Goal: Share content: Share content

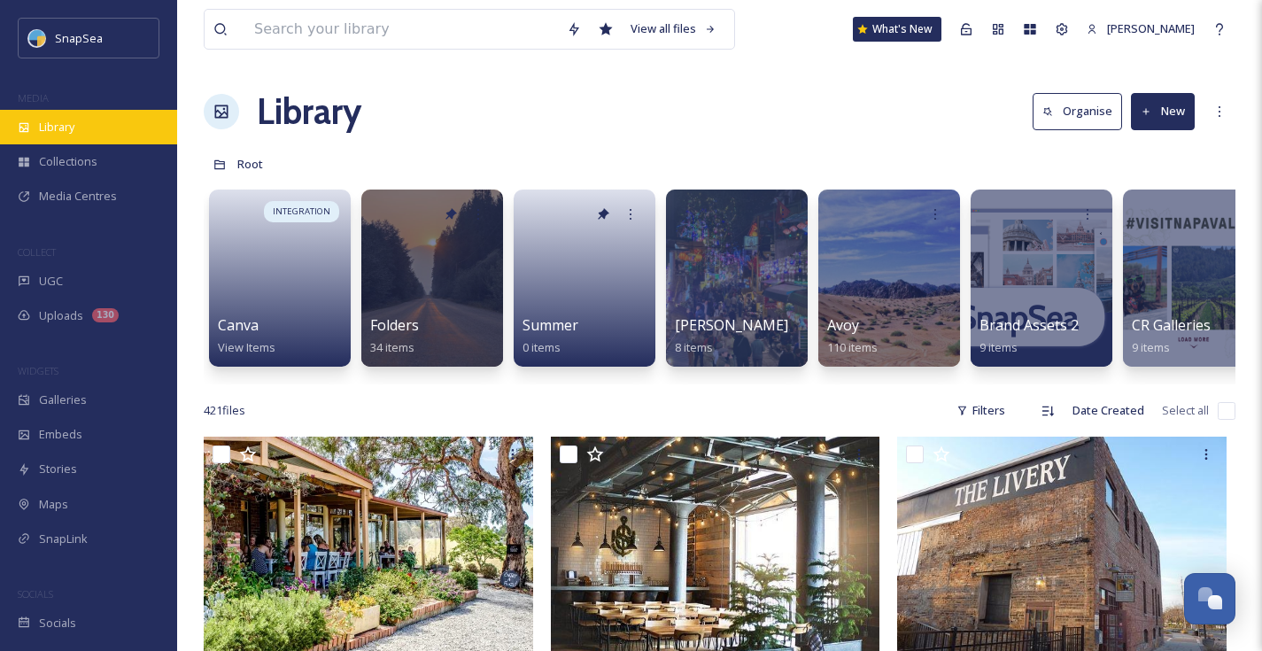
click at [69, 125] on span "Library" at bounding box center [56, 127] width 35 height 17
click at [33, 143] on div "Library" at bounding box center [88, 127] width 177 height 35
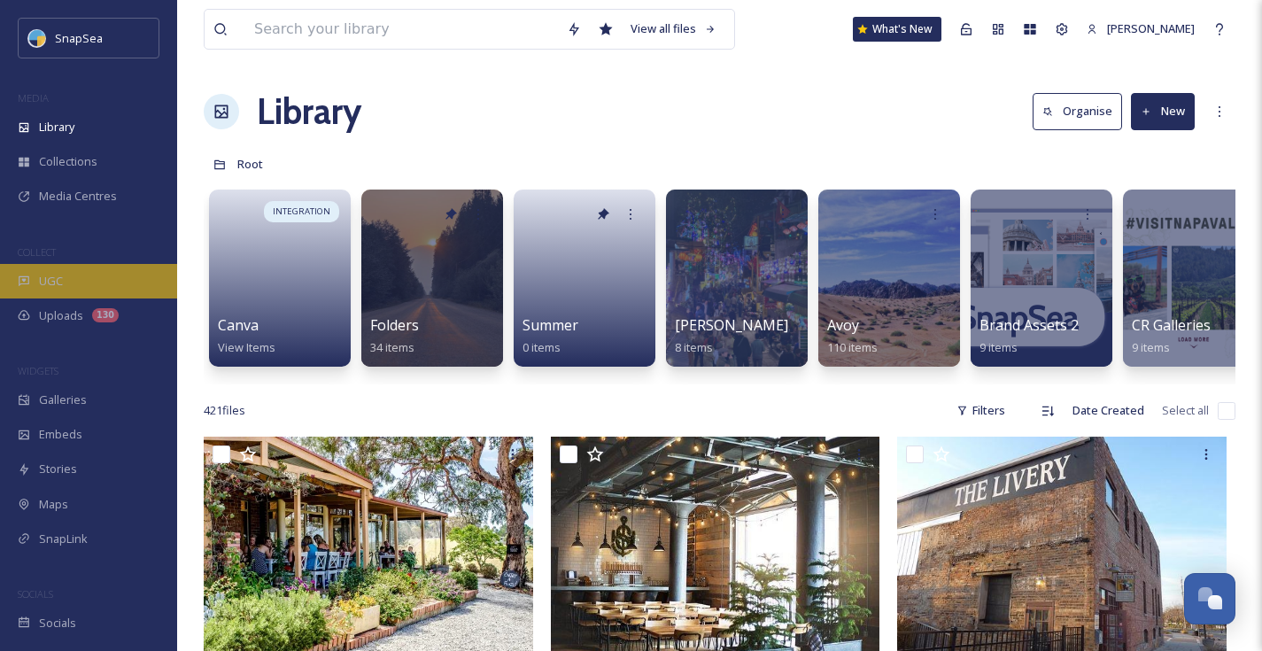
click at [57, 278] on span "UGC" at bounding box center [51, 281] width 24 height 17
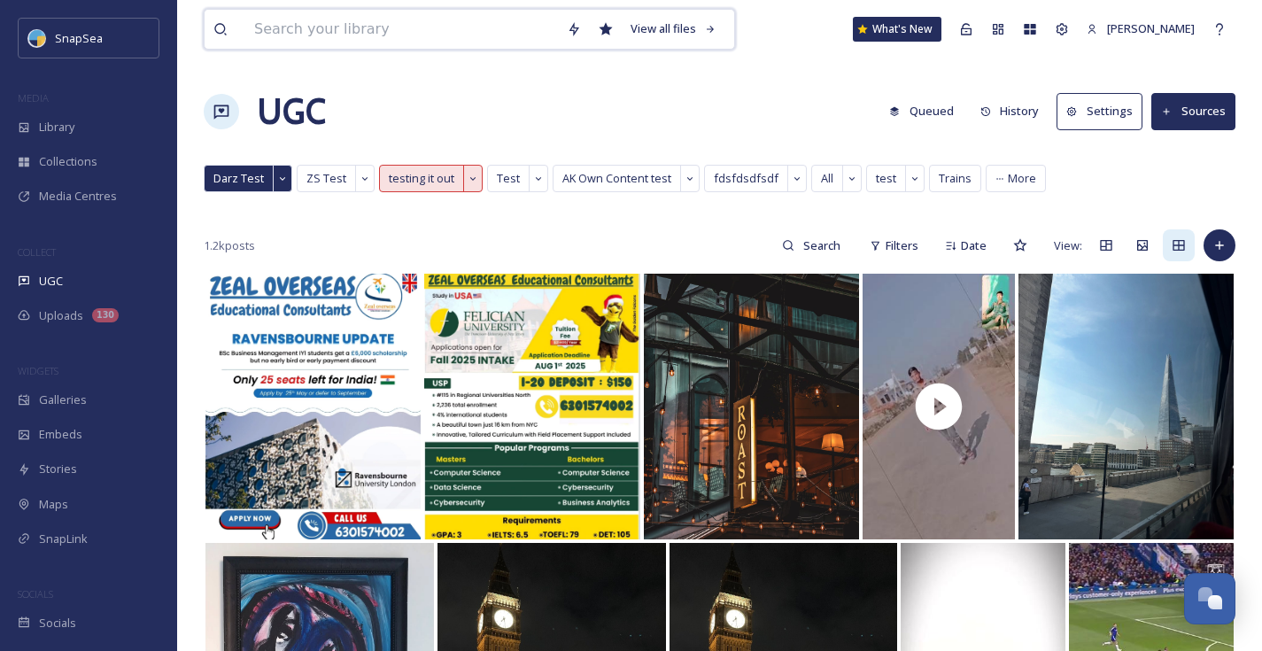
click at [413, 25] on input at bounding box center [401, 29] width 313 height 39
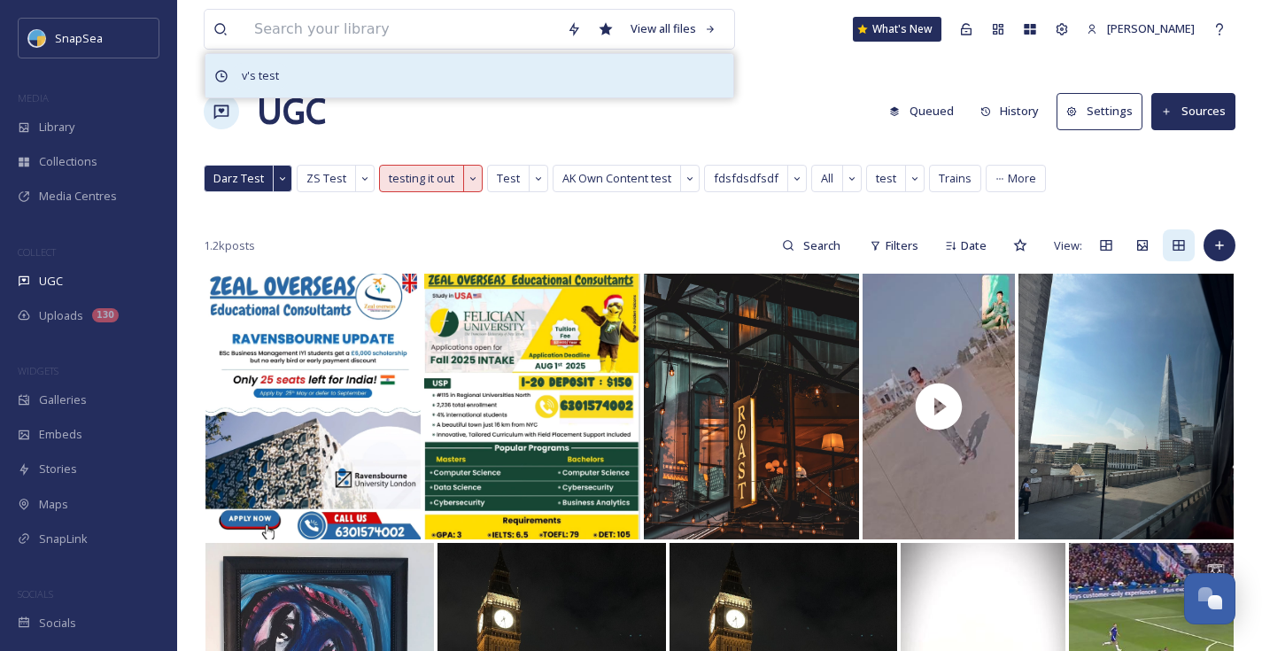
click at [323, 73] on div "v's test" at bounding box center [469, 75] width 528 height 43
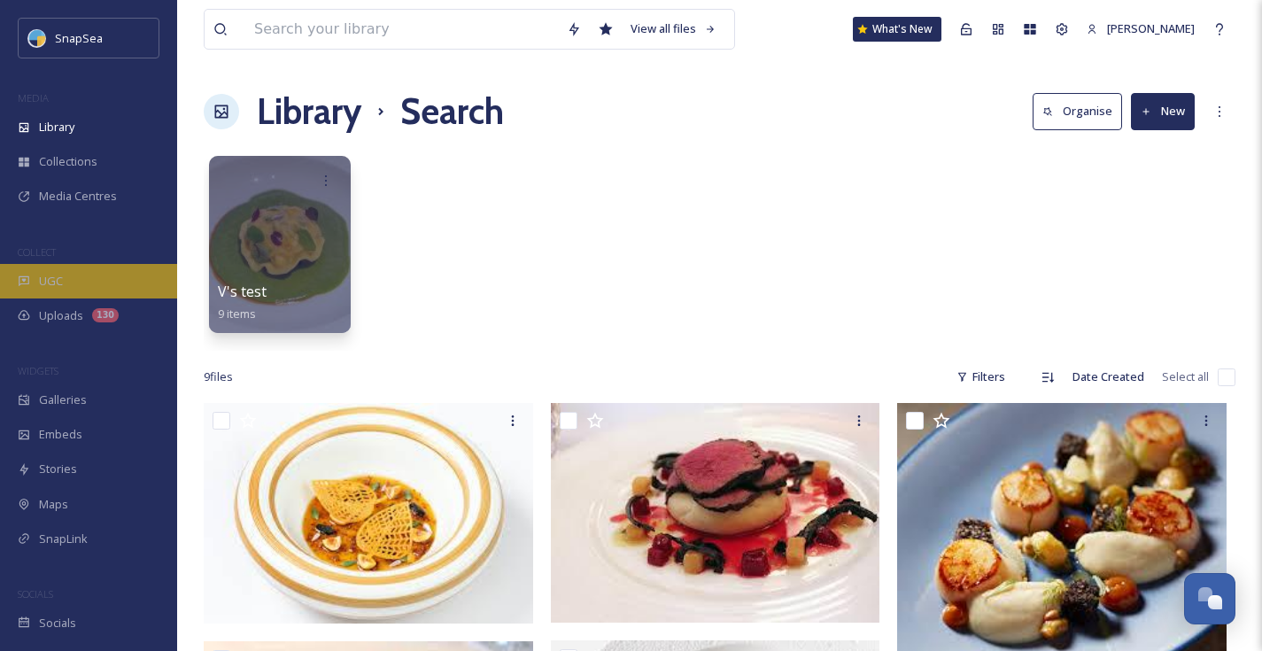
click at [82, 283] on div "UGC" at bounding box center [88, 281] width 177 height 35
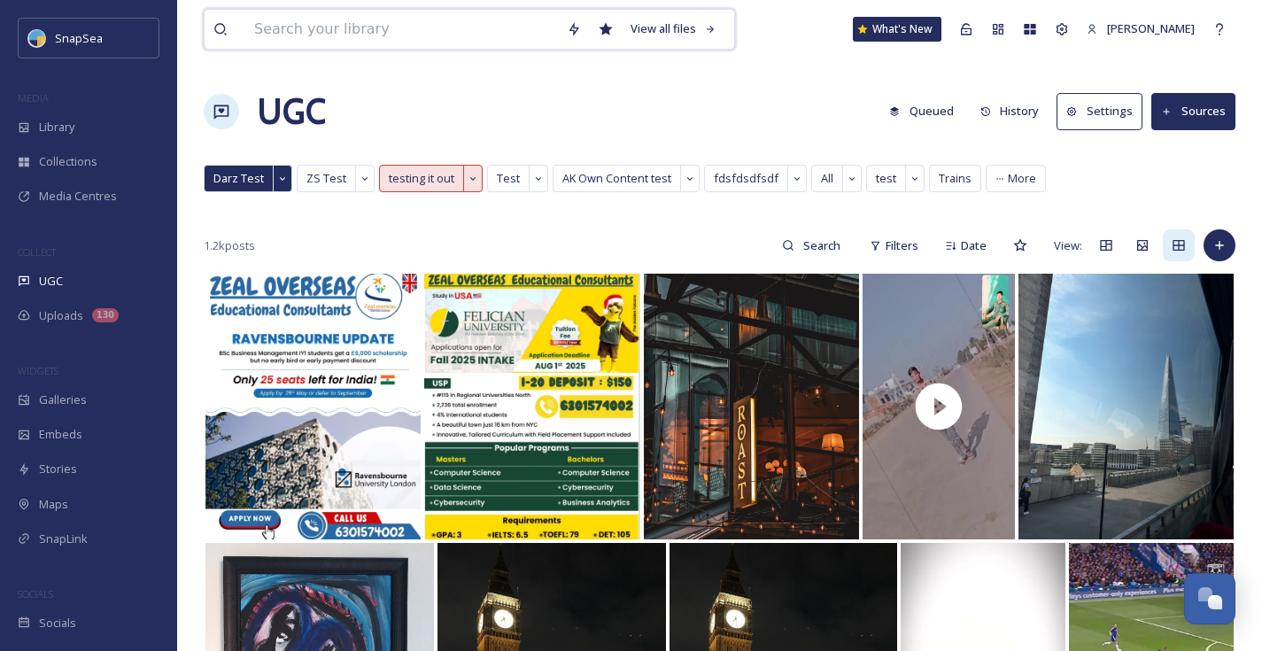
click at [428, 31] on input at bounding box center [401, 29] width 313 height 39
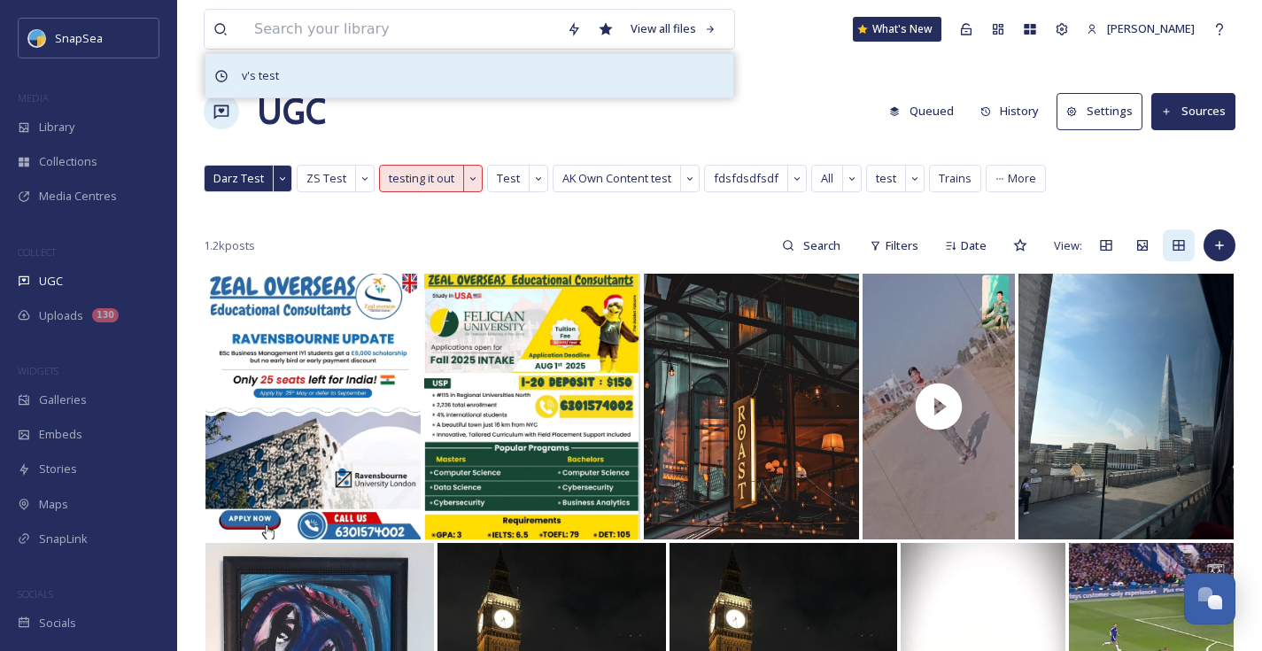
click at [336, 82] on div "v's test" at bounding box center [469, 75] width 528 height 43
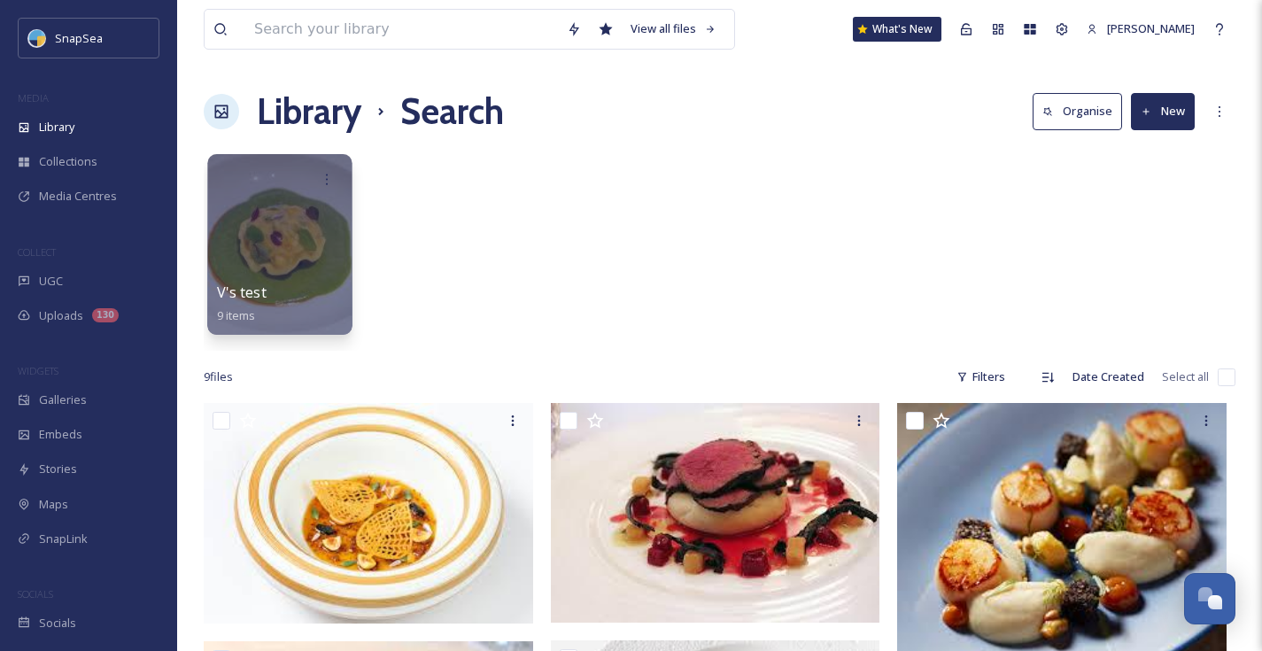
click at [270, 219] on div at bounding box center [279, 244] width 144 height 181
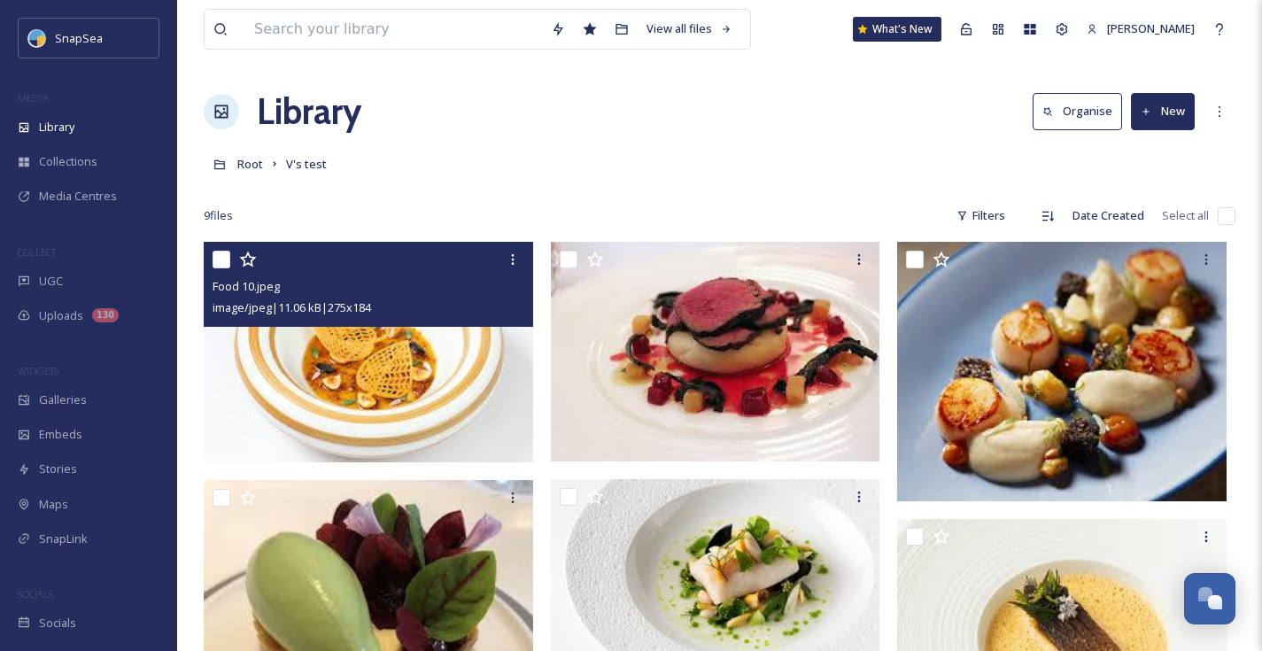
click at [415, 303] on div "image/jpeg | 11.06 kB | 275 x 184" at bounding box center [370, 307] width 316 height 21
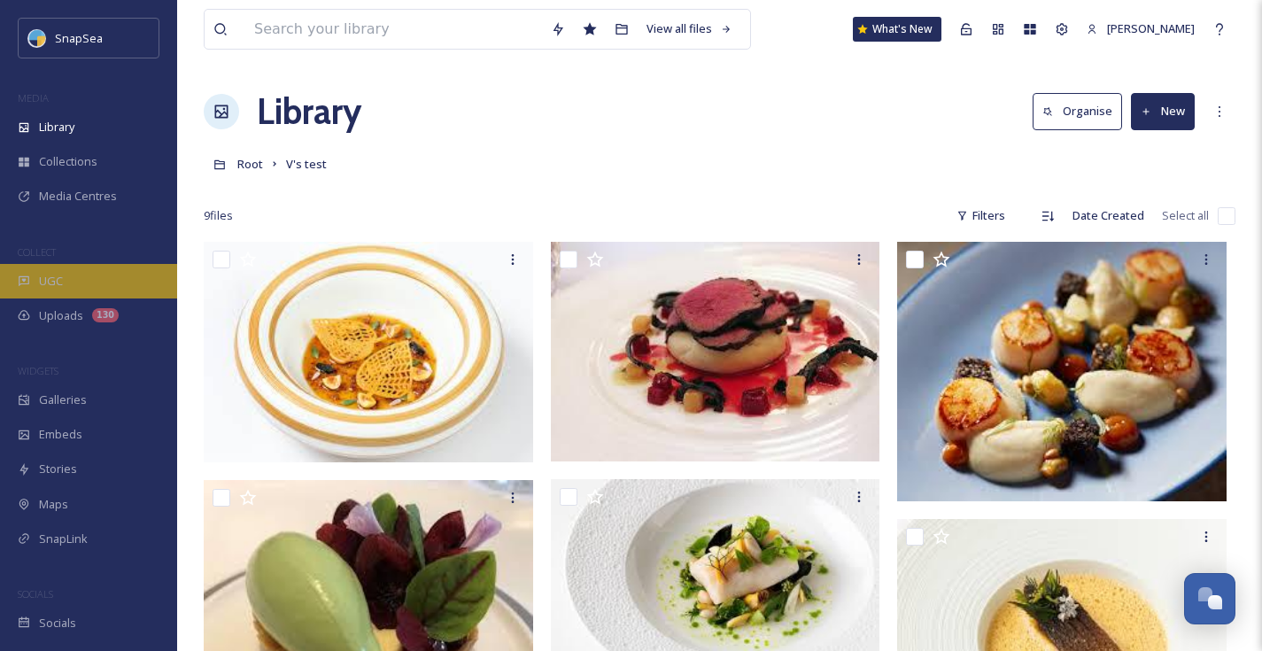
click at [79, 286] on div "UGC" at bounding box center [88, 281] width 177 height 35
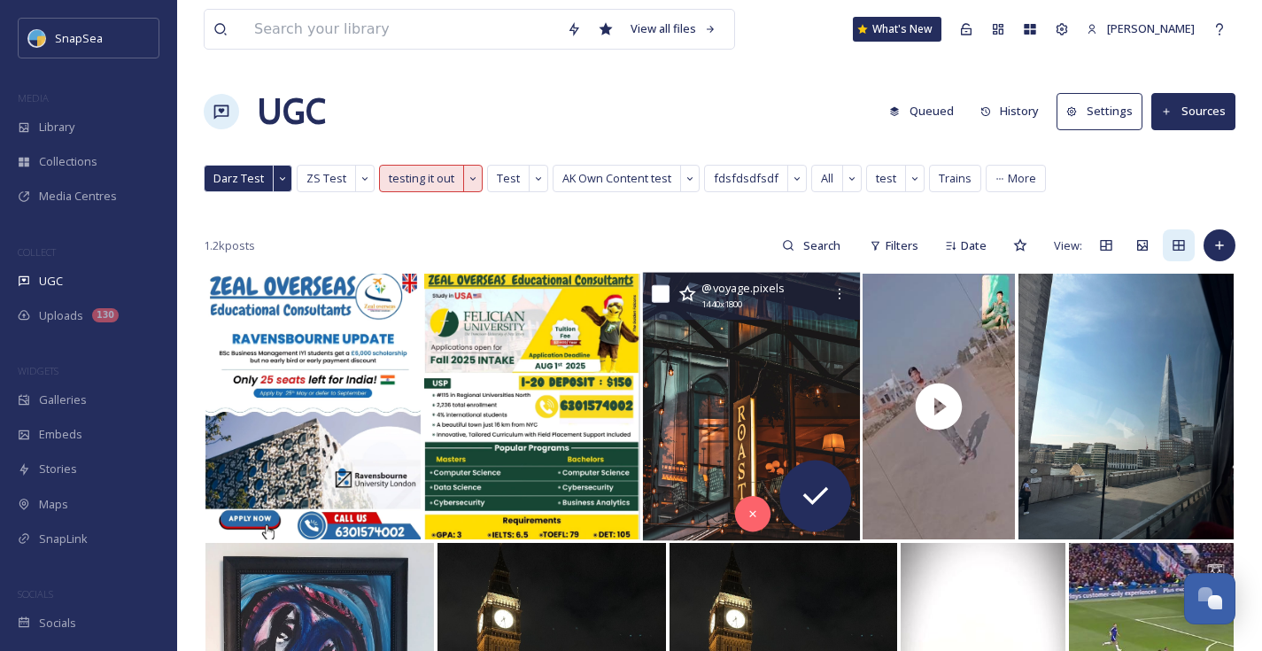
click at [784, 413] on img at bounding box center [751, 407] width 218 height 268
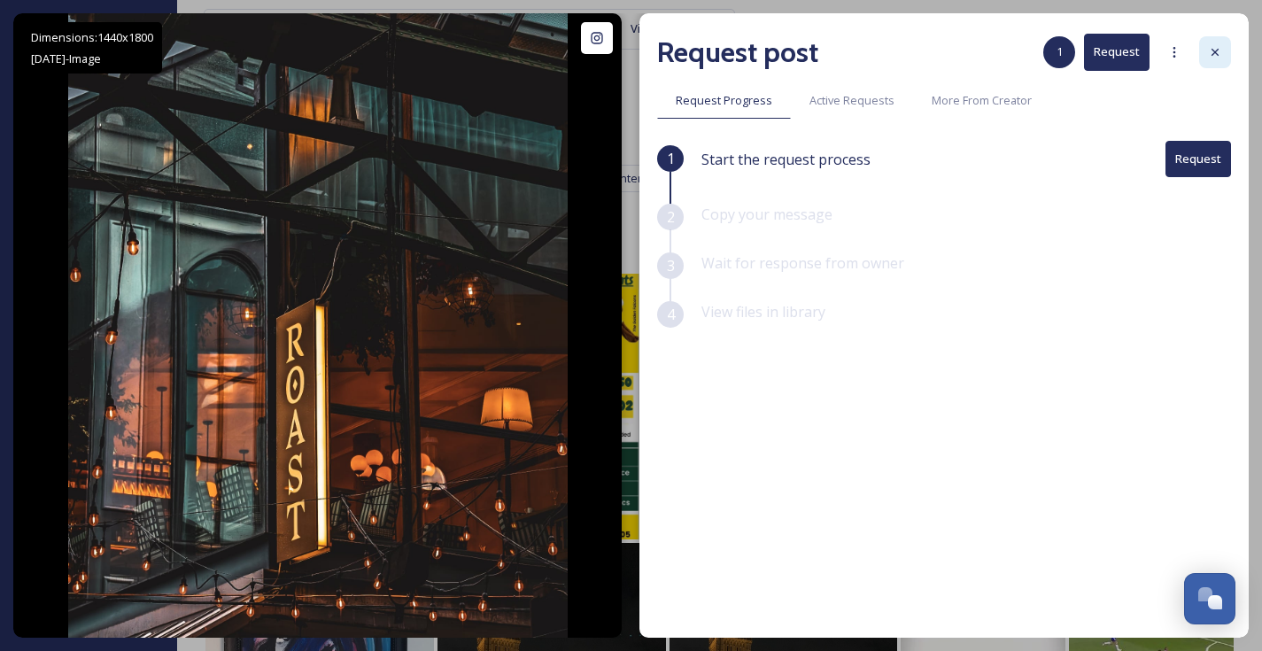
click at [1217, 49] on icon at bounding box center [1214, 52] width 7 height 7
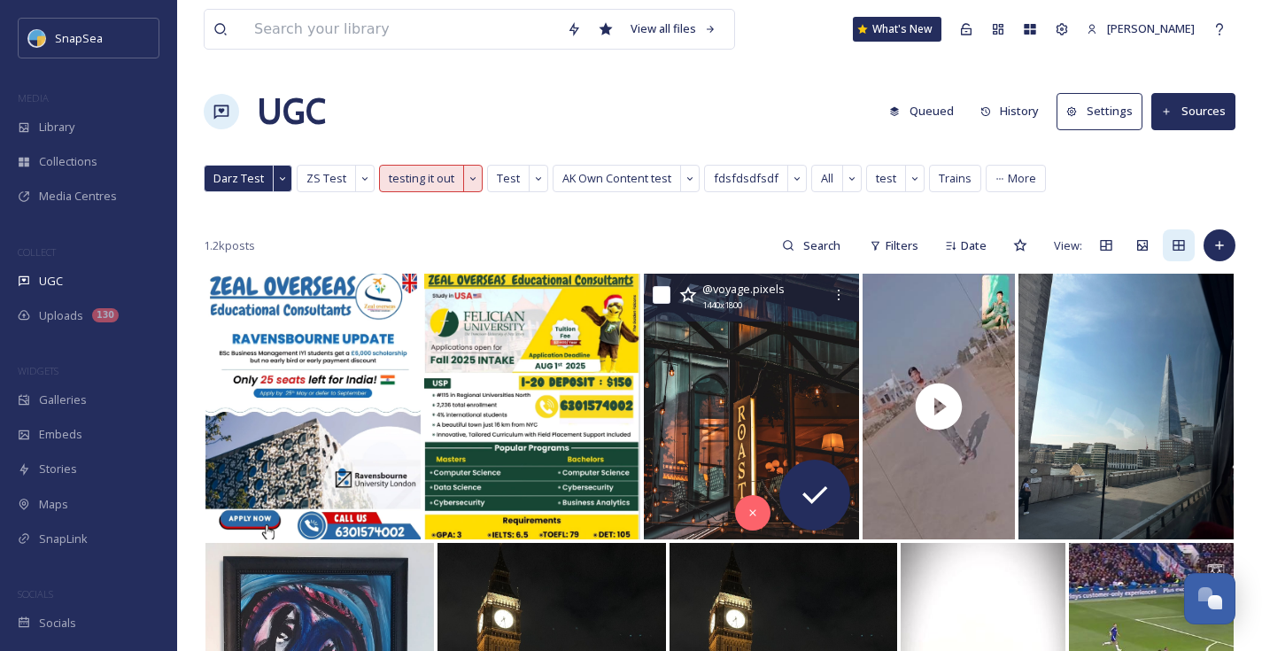
click at [1208, 100] on button "Sources" at bounding box center [1193, 111] width 84 height 36
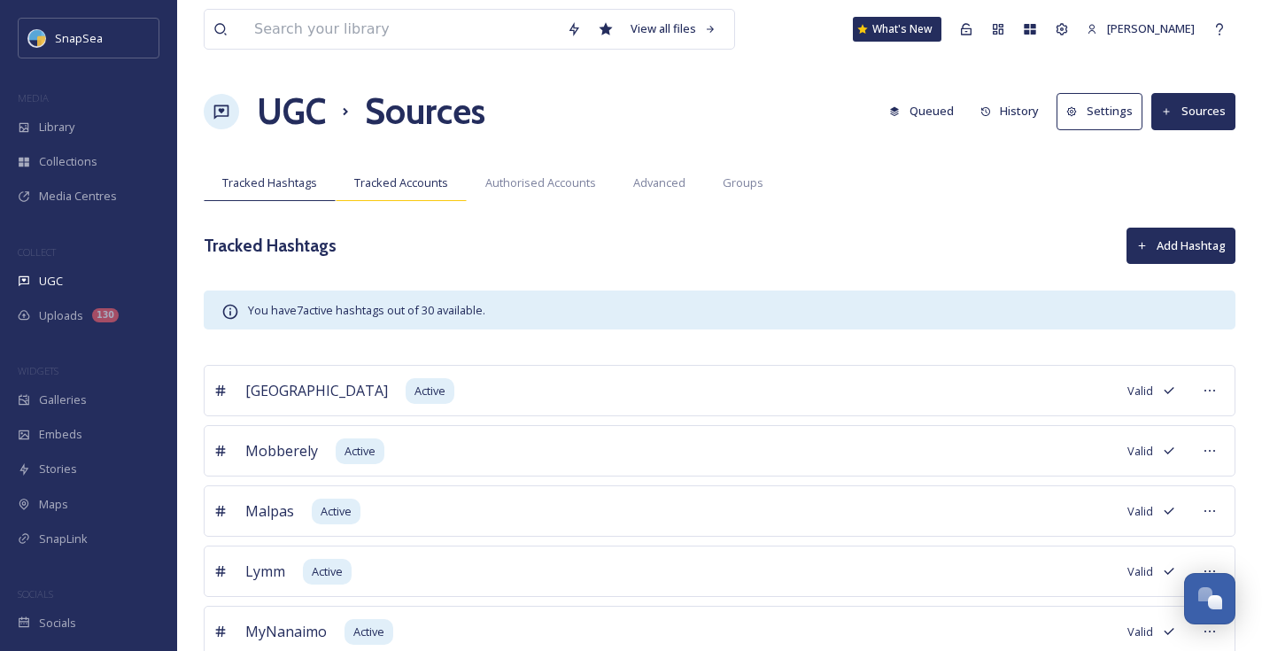
click at [402, 189] on span "Tracked Accounts" at bounding box center [401, 182] width 94 height 17
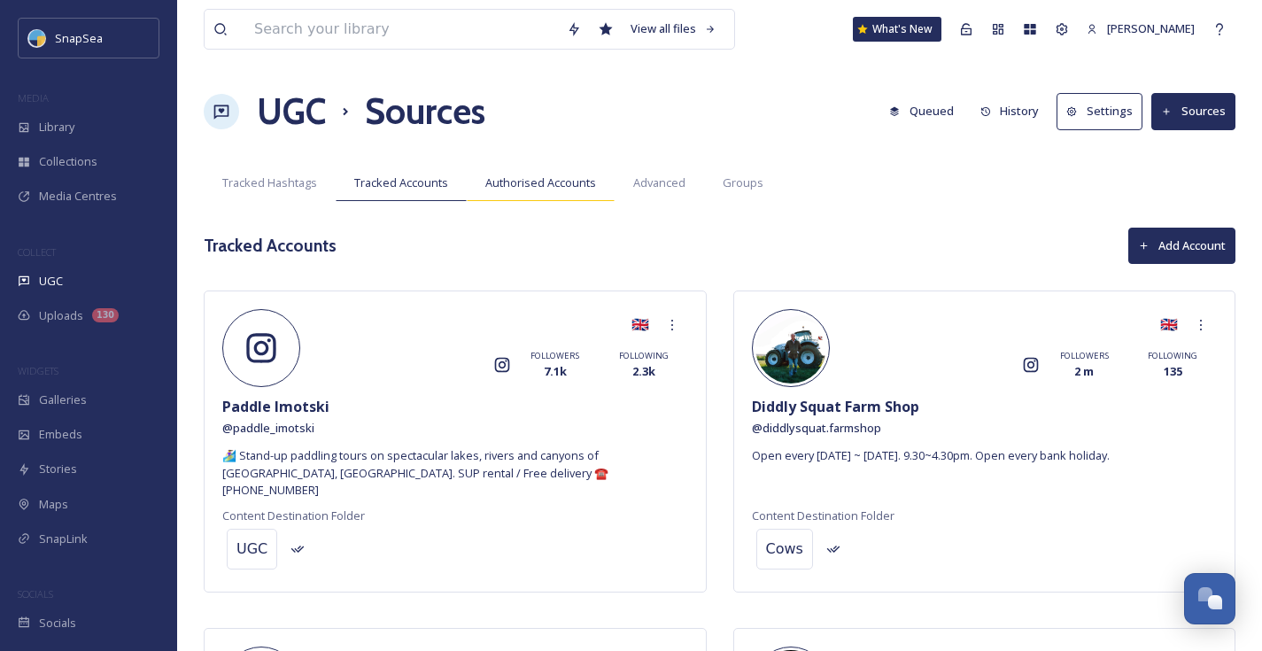
click at [534, 190] on span "Authorised Accounts" at bounding box center [540, 182] width 111 height 17
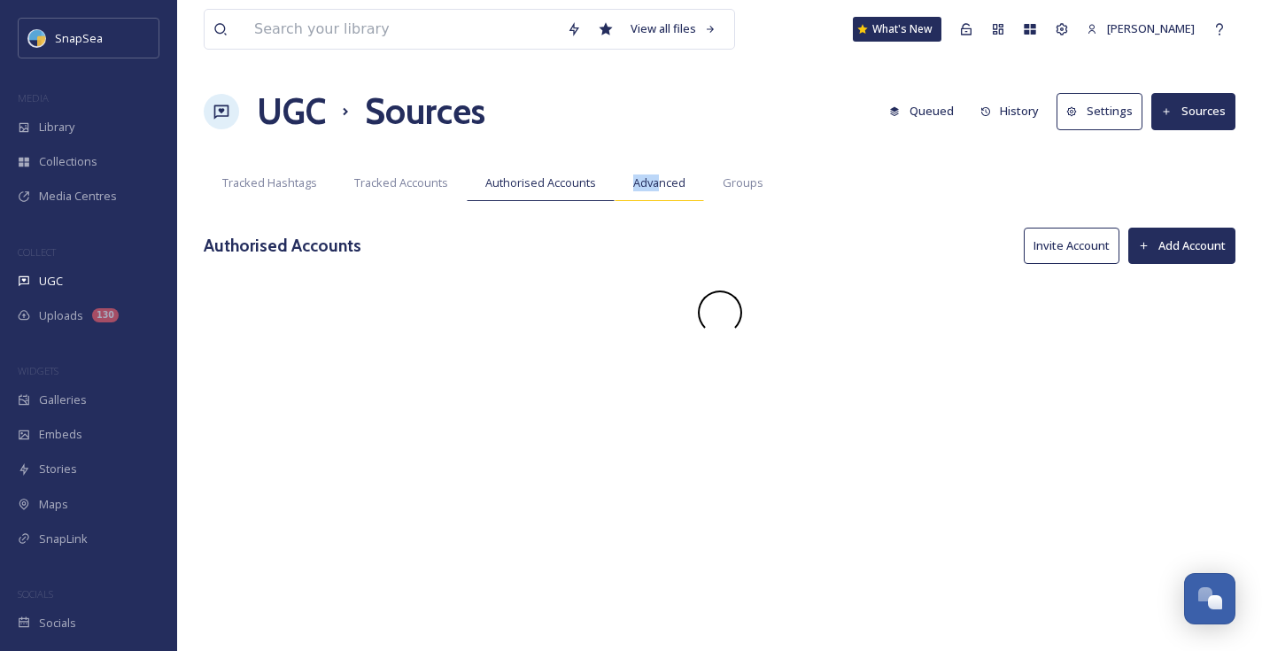
click at [654, 174] on span "Advanced" at bounding box center [659, 182] width 52 height 17
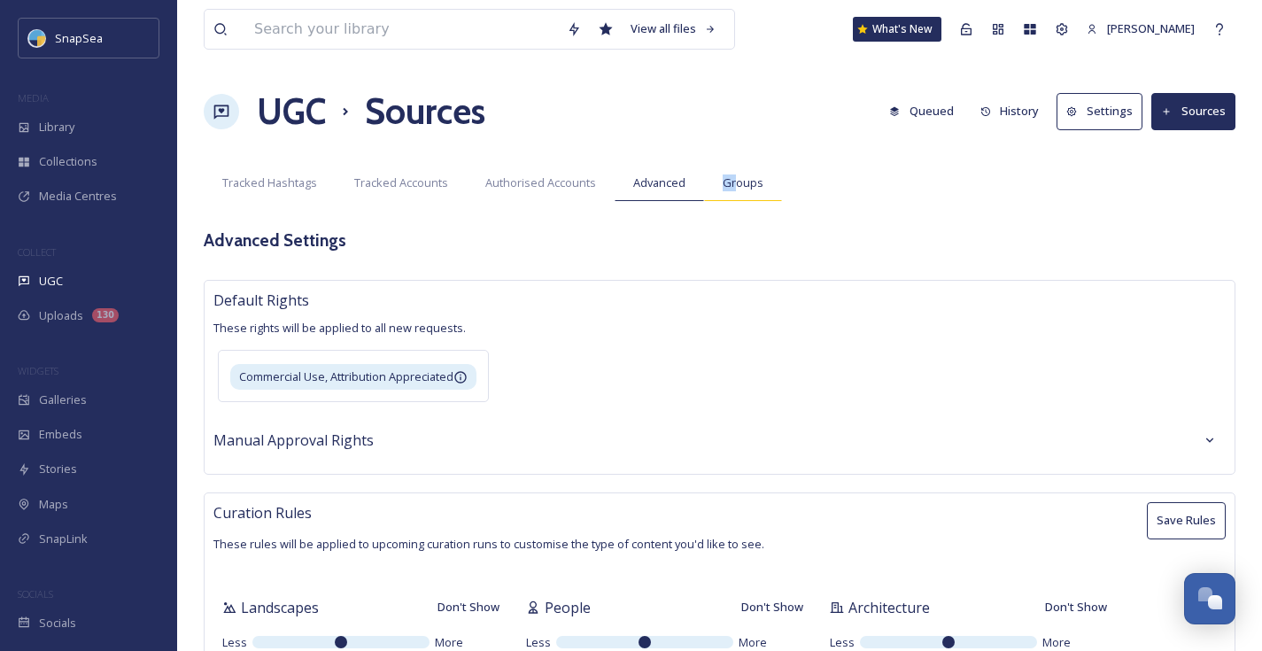
click at [733, 174] on span "Groups" at bounding box center [742, 182] width 41 height 17
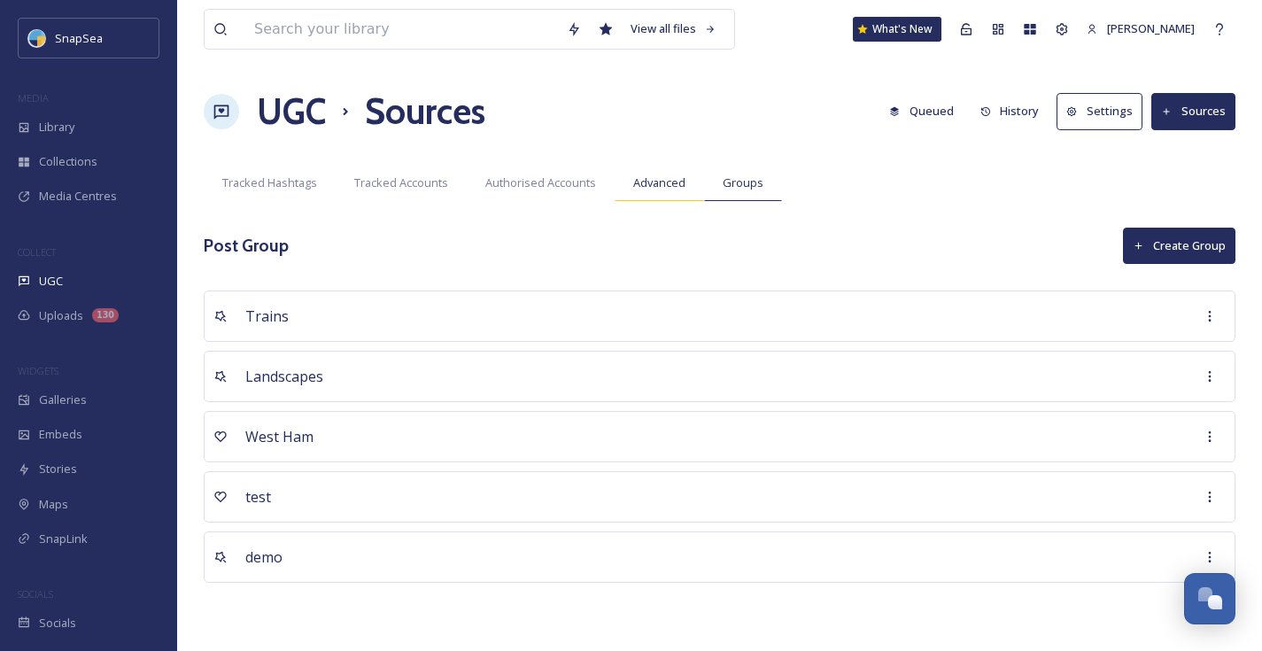
click at [637, 189] on span "Advanced" at bounding box center [659, 182] width 52 height 17
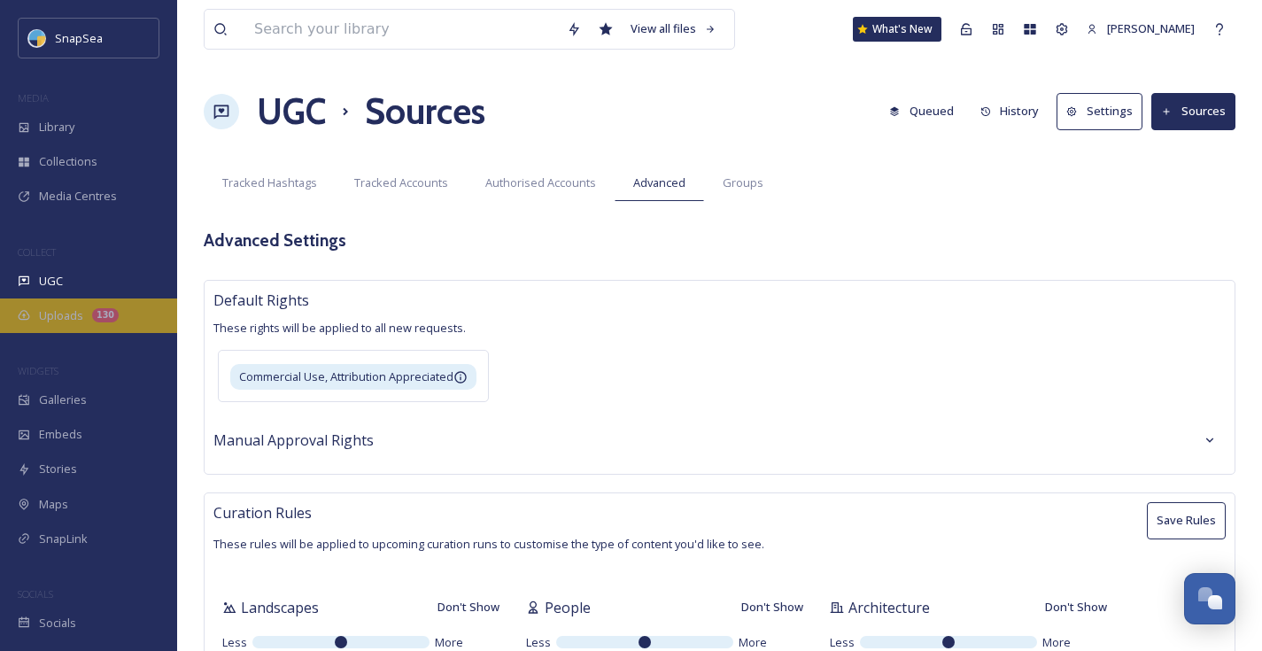
click at [60, 307] on span "Uploads" at bounding box center [61, 315] width 44 height 17
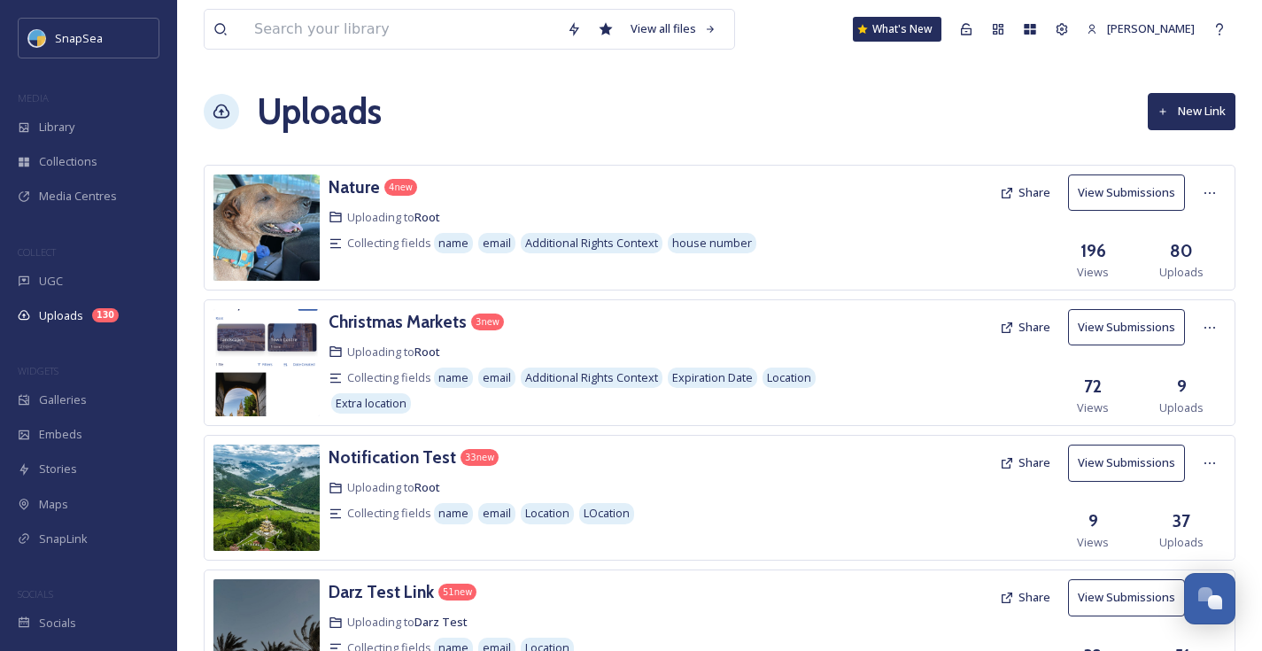
click at [1033, 193] on button "Share" at bounding box center [1025, 192] width 68 height 35
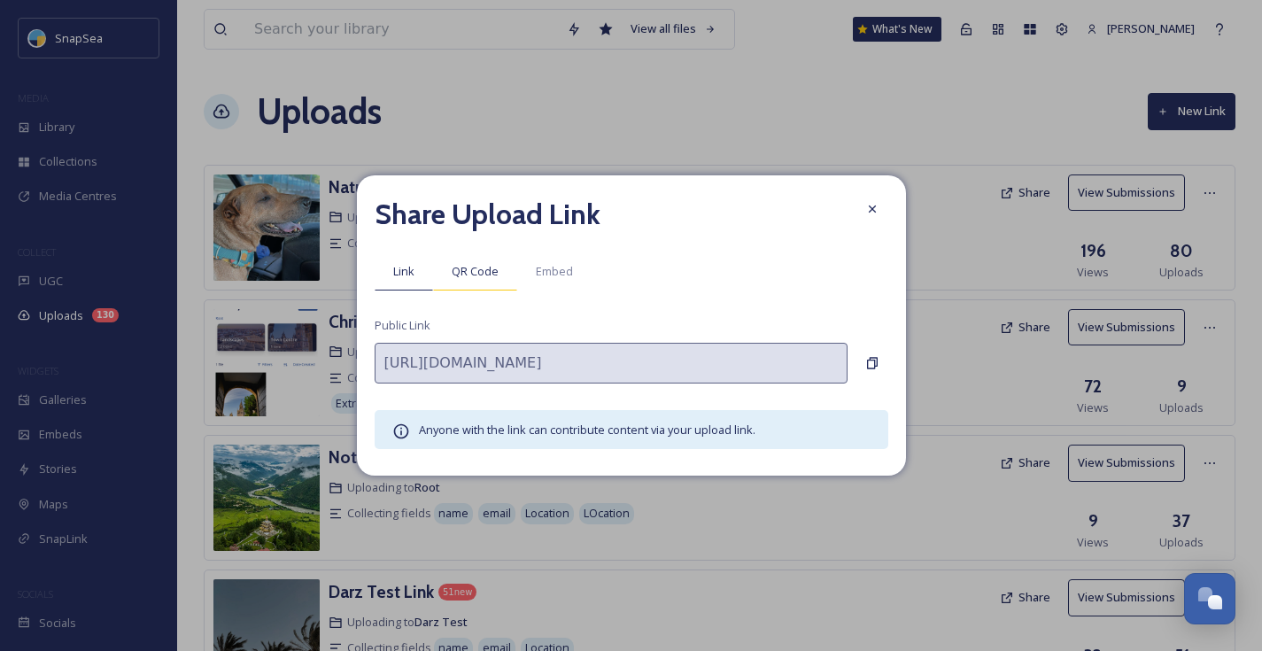
click at [484, 275] on span "QR Code" at bounding box center [475, 271] width 47 height 17
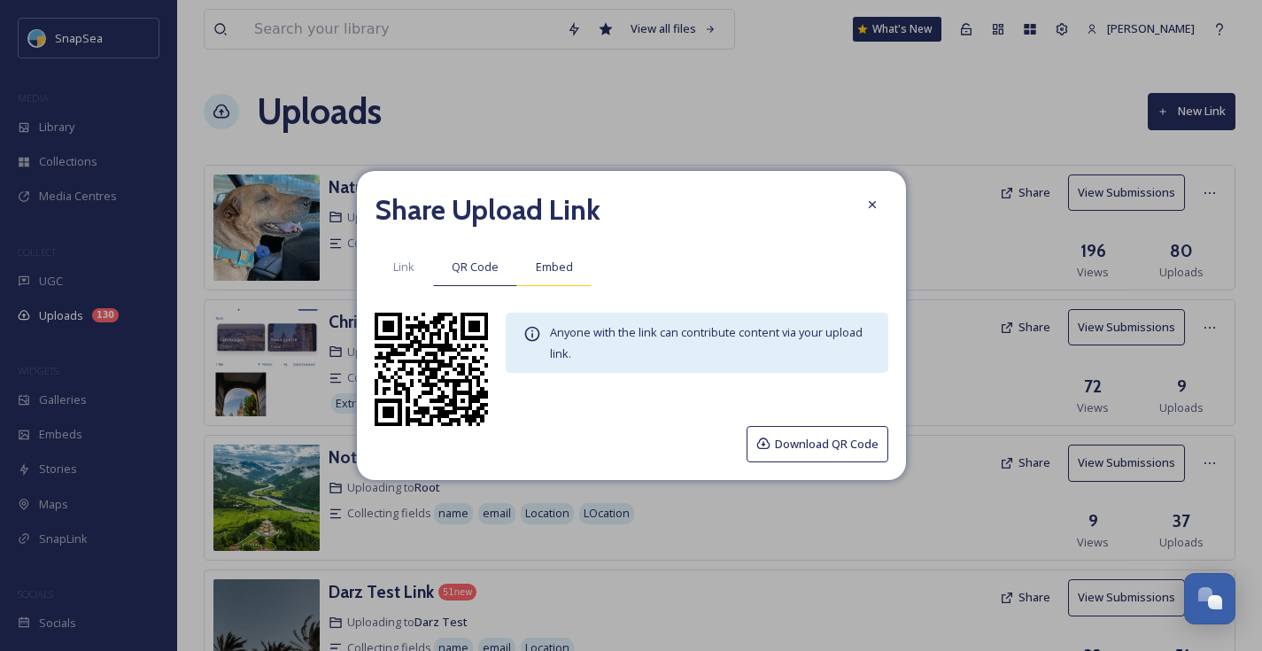
click at [557, 277] on div "Embed" at bounding box center [554, 267] width 74 height 36
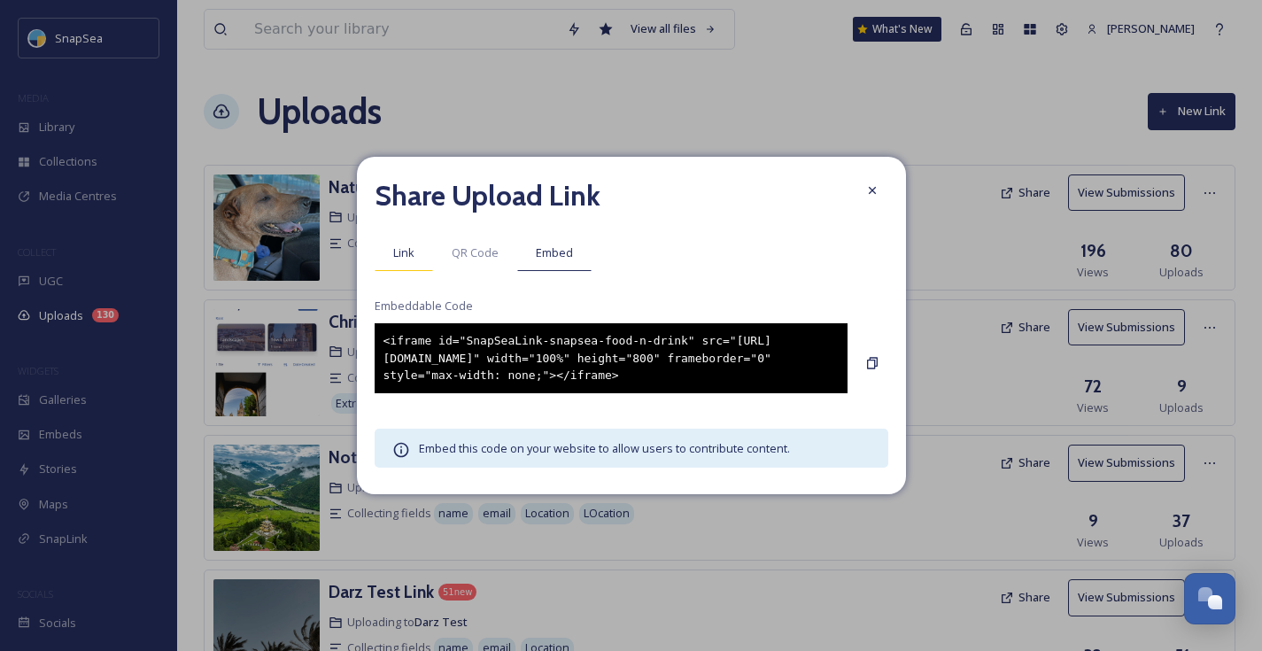
click at [404, 247] on span "Link" at bounding box center [403, 252] width 21 height 17
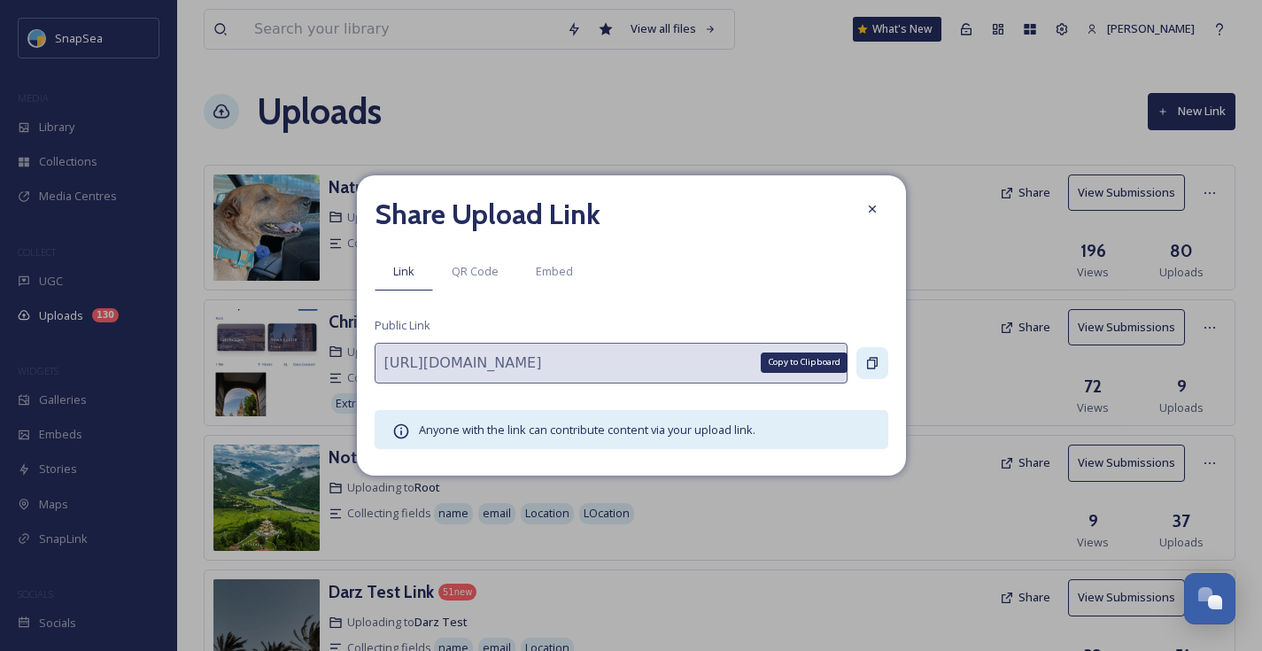
click at [872, 359] on icon at bounding box center [872, 363] width 11 height 12
click at [871, 359] on icon at bounding box center [872, 363] width 14 height 14
click at [866, 211] on icon at bounding box center [872, 209] width 14 height 14
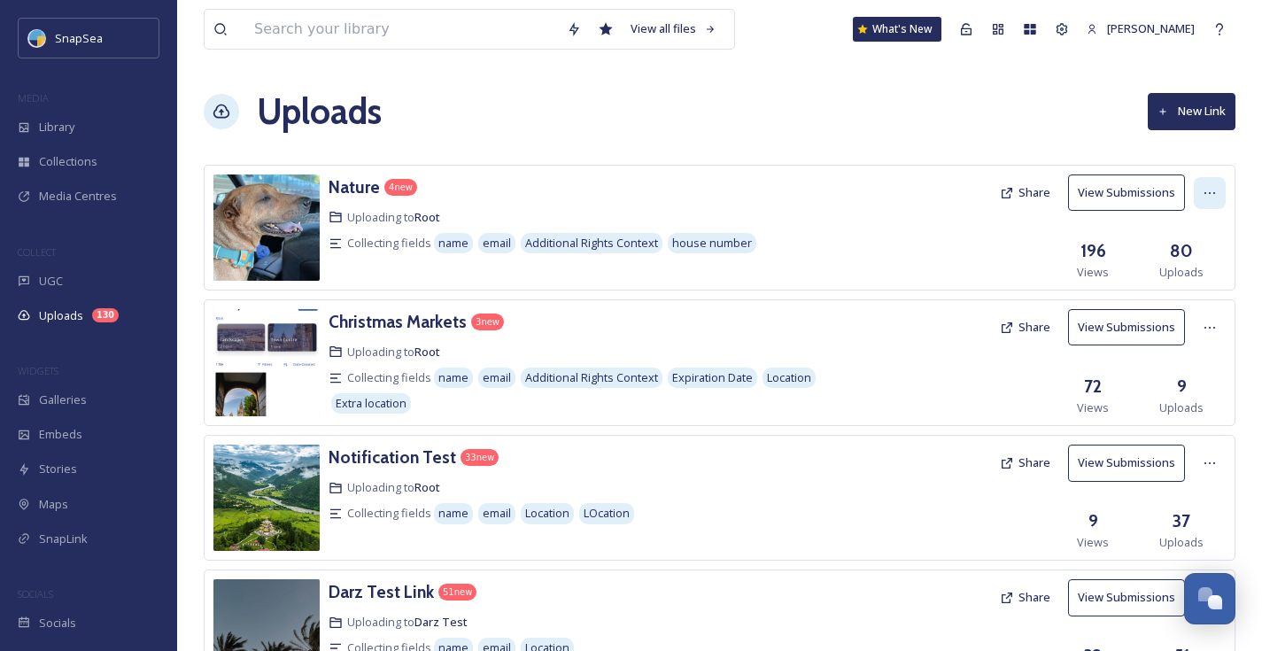
click at [1215, 199] on div at bounding box center [1209, 193] width 32 height 32
click at [1180, 260] on span "Edit" at bounding box center [1175, 266] width 19 height 17
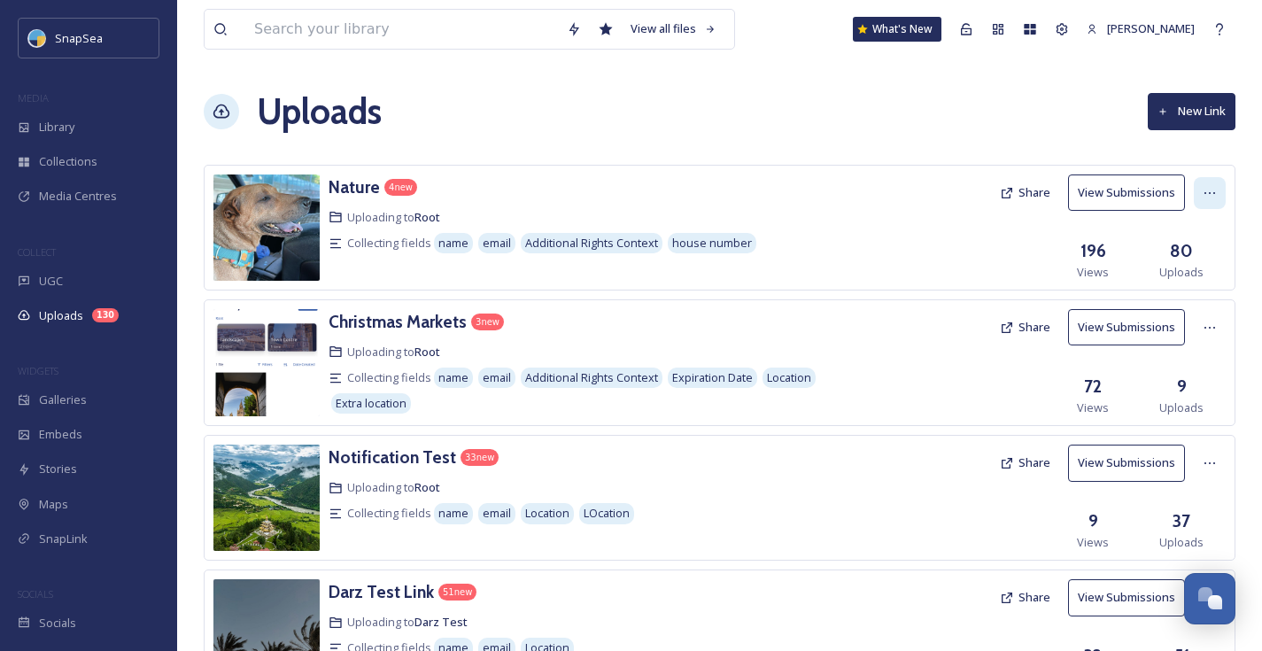
click at [1199, 197] on div at bounding box center [1209, 193] width 32 height 32
click at [1191, 261] on div "Edit" at bounding box center [1190, 266] width 67 height 35
